Goal: Obtain resource: Download file/media

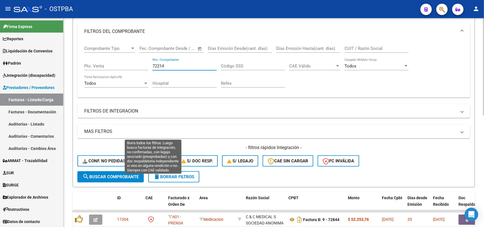
scroll to position [106, 0]
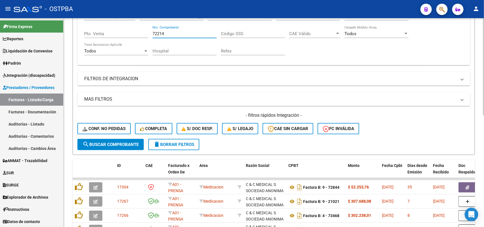
type input "72214"
click at [114, 143] on span "search Buscar Comprobante" at bounding box center [111, 144] width 56 height 5
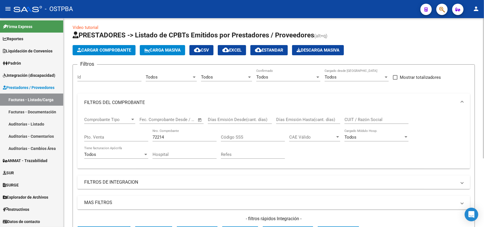
scroll to position [0, 0]
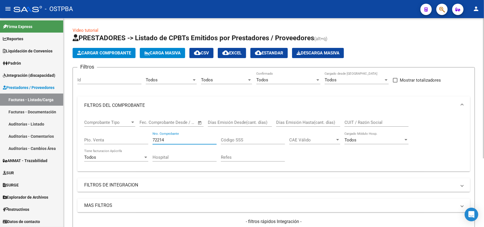
drag, startPoint x: 168, startPoint y: 136, endPoint x: 141, endPoint y: 144, distance: 27.7
click at [141, 144] on div "Comprobante Tipo Comprobante Tipo Start date – End date Fec. Comprobante Desde …" at bounding box center [273, 141] width 379 height 52
click at [251, 79] on div at bounding box center [249, 80] width 5 height 5
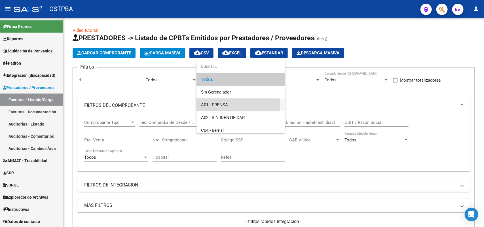
click at [236, 106] on span "A01 - PRENSA" at bounding box center [240, 105] width 79 height 13
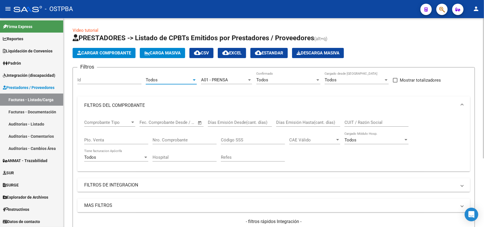
click at [195, 78] on div at bounding box center [194, 80] width 5 height 5
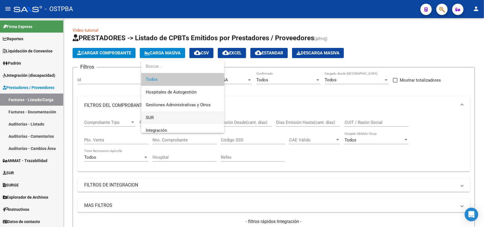
click at [171, 118] on span "SUR" at bounding box center [183, 118] width 74 height 13
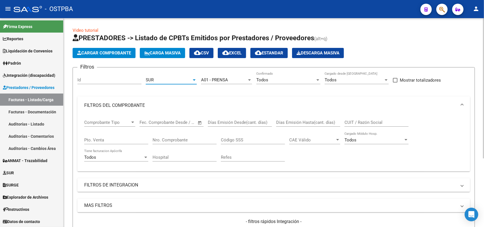
click at [189, 140] on input "Nro. Comprobante" at bounding box center [185, 140] width 64 height 5
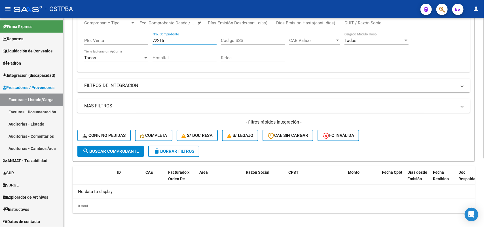
scroll to position [102, 0]
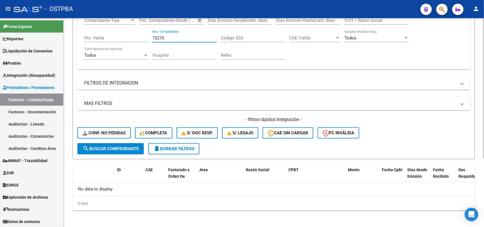
type input "72215"
click at [117, 148] on span "search Buscar Comprobante" at bounding box center [111, 148] width 56 height 5
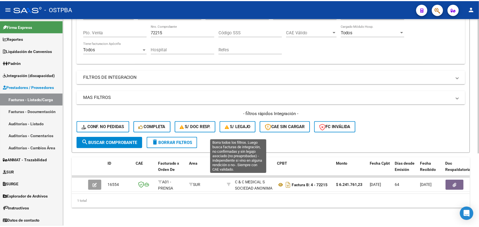
scroll to position [112, 0]
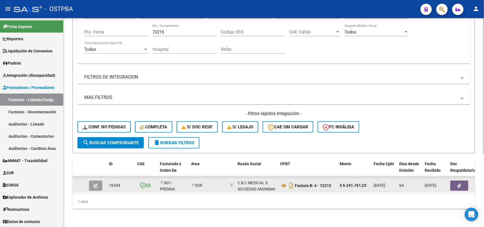
click at [97, 184] on icon "button" at bounding box center [96, 186] width 4 height 4
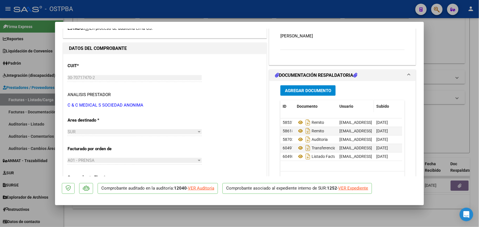
scroll to position [71, 0]
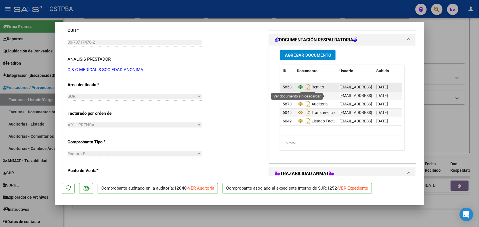
click at [298, 87] on icon at bounding box center [300, 87] width 7 height 7
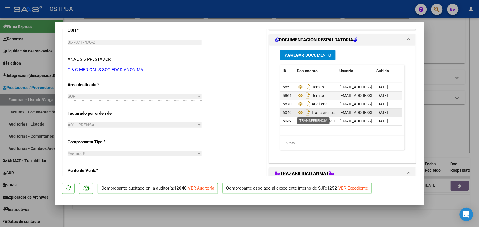
scroll to position [106, 0]
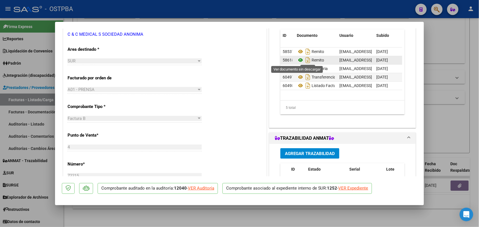
click at [298, 59] on icon at bounding box center [300, 60] width 7 height 7
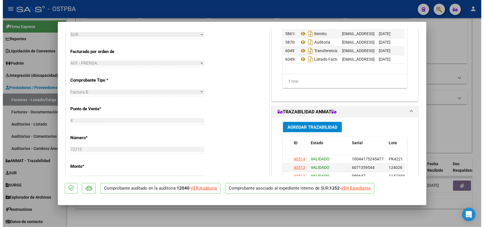
scroll to position [0, 0]
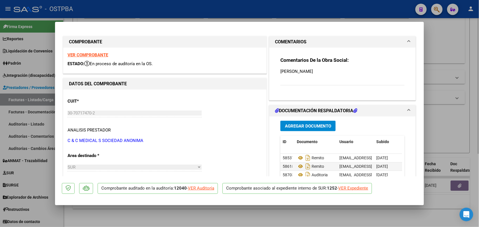
click at [105, 220] on div at bounding box center [239, 113] width 479 height 227
type input "$ 0,00"
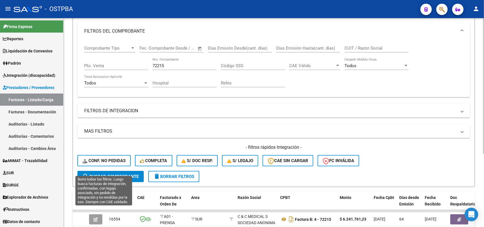
scroll to position [6, 0]
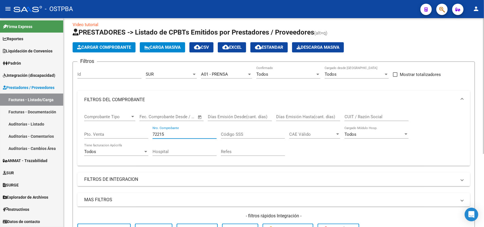
drag, startPoint x: 165, startPoint y: 133, endPoint x: 119, endPoint y: 132, distance: 46.3
click at [119, 132] on div "Comprobante Tipo Comprobante Tipo Start date – End date Fec. Comprobante Desde …" at bounding box center [273, 135] width 379 height 52
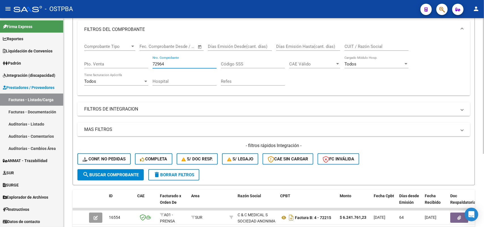
scroll to position [77, 0]
type input "72964"
click at [108, 172] on span "search Buscar Comprobante" at bounding box center [111, 174] width 56 height 5
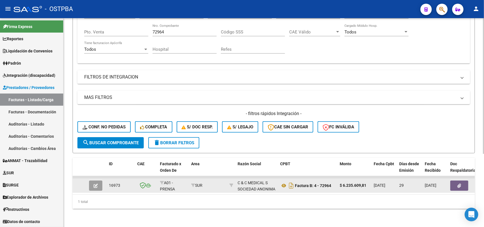
click at [457, 181] on button "button" at bounding box center [460, 186] width 18 height 10
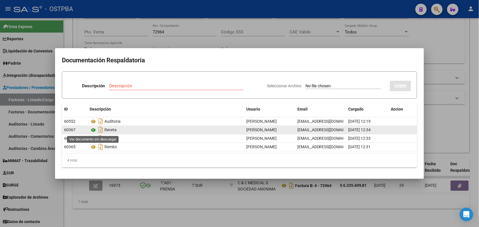
click at [93, 130] on icon at bounding box center [93, 130] width 7 height 7
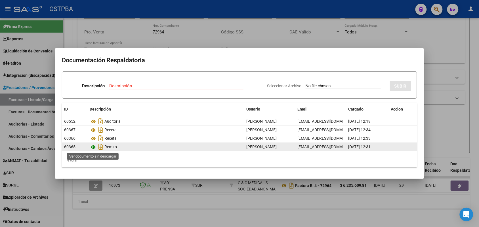
click at [92, 147] on icon at bounding box center [93, 147] width 7 height 7
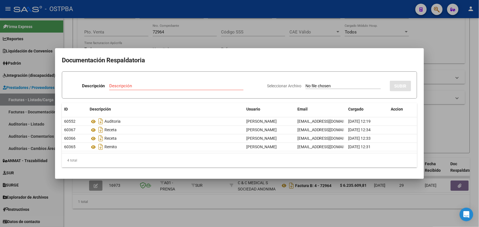
click at [185, 188] on div at bounding box center [239, 113] width 479 height 227
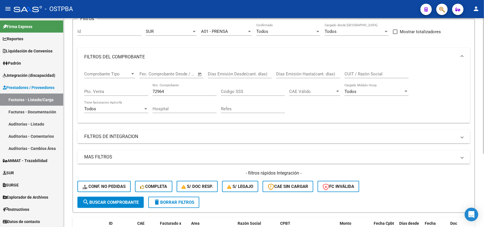
scroll to position [41, 0]
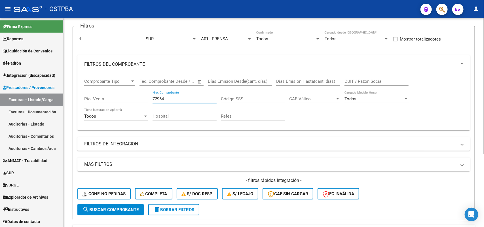
drag, startPoint x: 168, startPoint y: 98, endPoint x: 144, endPoint y: 98, distance: 24.1
click at [144, 98] on div "Comprobante Tipo Comprobante Tipo Start date – End date Fec. Comprobante Desde …" at bounding box center [273, 99] width 379 height 52
type input "1051873"
click at [128, 209] on span "search Buscar Comprobante" at bounding box center [111, 209] width 56 height 5
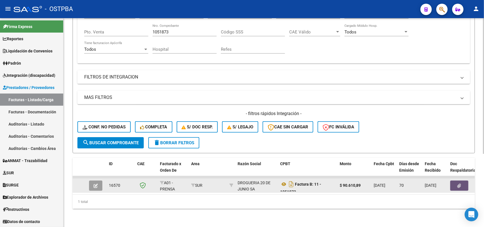
click at [461, 184] on icon "button" at bounding box center [460, 186] width 4 height 4
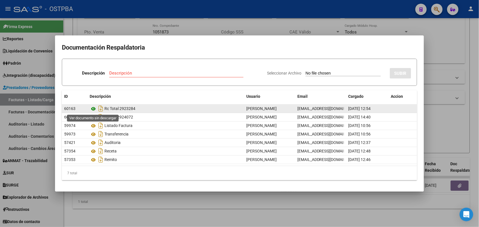
click at [92, 108] on icon at bounding box center [93, 109] width 7 height 7
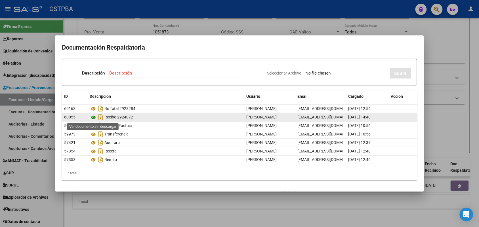
click at [94, 116] on icon at bounding box center [93, 117] width 7 height 7
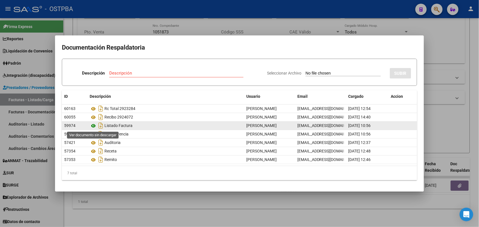
click at [94, 125] on icon at bounding box center [93, 126] width 7 height 7
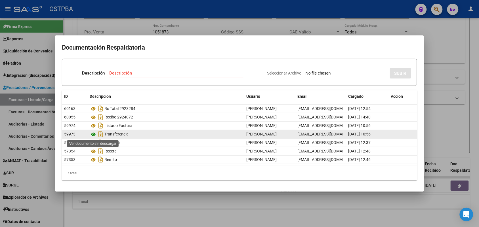
click at [94, 134] on icon at bounding box center [93, 134] width 7 height 7
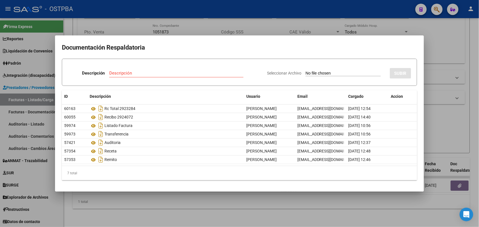
click at [170, 210] on div at bounding box center [239, 113] width 479 height 227
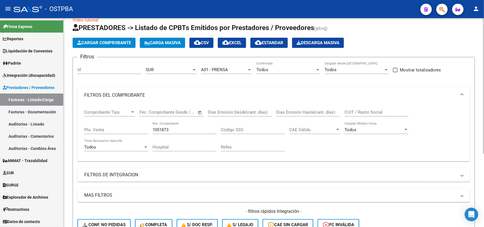
scroll to position [6, 0]
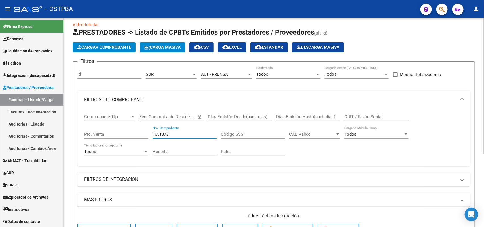
drag, startPoint x: 171, startPoint y: 133, endPoint x: 139, endPoint y: 135, distance: 31.3
click at [139, 135] on div "Comprobante Tipo Comprobante Tipo Start date – End date Fec. Comprobante Desde …" at bounding box center [273, 135] width 379 height 52
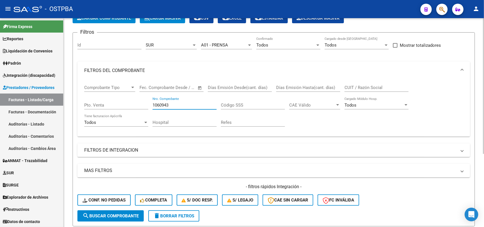
scroll to position [77, 0]
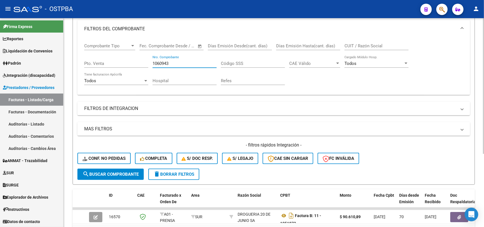
type input "1060943"
click at [117, 169] on button "search Buscar Comprobante" at bounding box center [110, 174] width 66 height 11
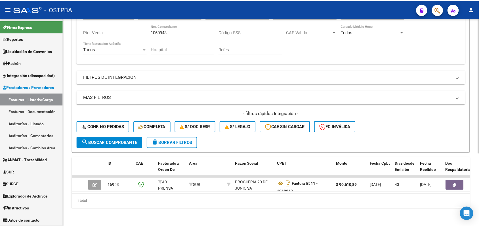
scroll to position [112, 0]
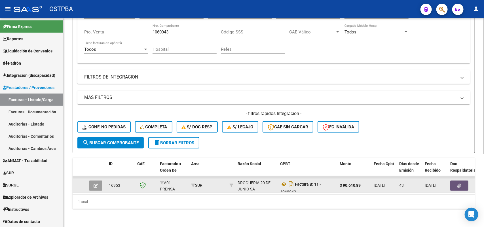
click at [460, 184] on icon "button" at bounding box center [460, 186] width 4 height 4
